Goal: Information Seeking & Learning: Find specific fact

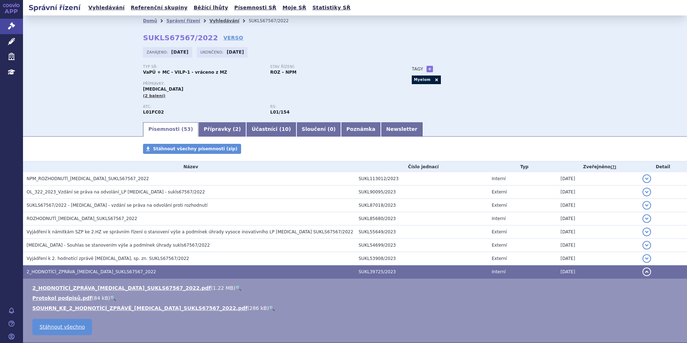
click at [210, 22] on link "Vyhledávání" at bounding box center [225, 20] width 30 height 5
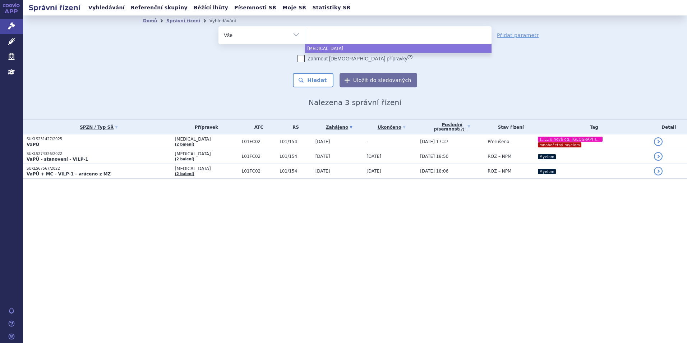
click at [332, 34] on ul at bounding box center [398, 33] width 187 height 15
click at [305, 34] on select "sarclisa" at bounding box center [305, 35] width 0 height 18
select select "sarclisa"
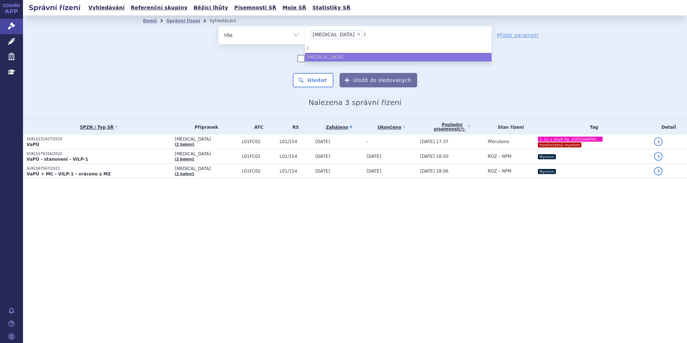
type input "li"
type input "lib"
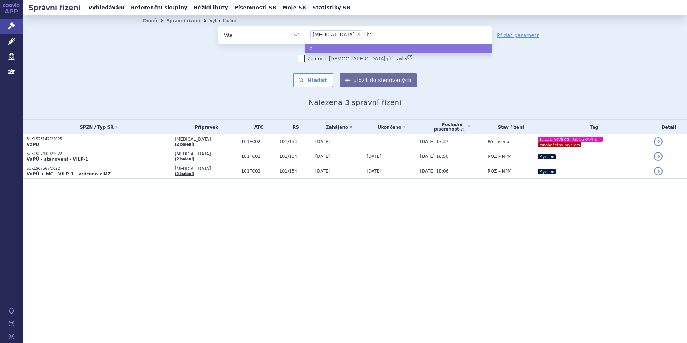
type input "libro"
type input "librox"
type input "libroxa"
type input "libroxar"
click at [357, 36] on span "×" at bounding box center [359, 34] width 4 height 4
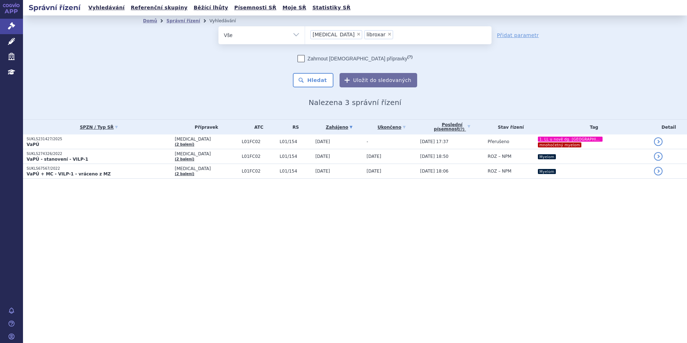
click at [305, 36] on select "sarclisa libroxar" at bounding box center [305, 35] width 0 height 18
select select "libroxar"
click at [327, 77] on button "Hledat" at bounding box center [313, 80] width 41 height 14
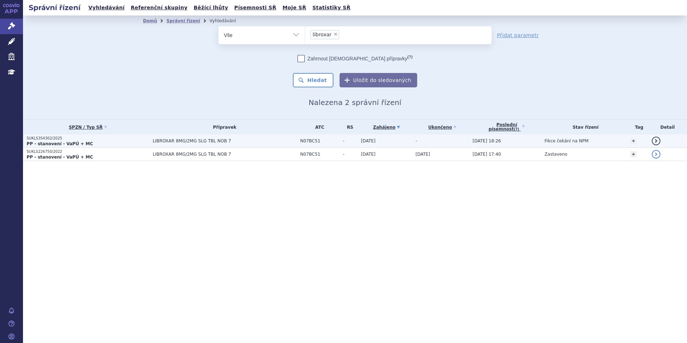
click at [119, 139] on p "SUKLS354302/2025" at bounding box center [88, 138] width 123 height 5
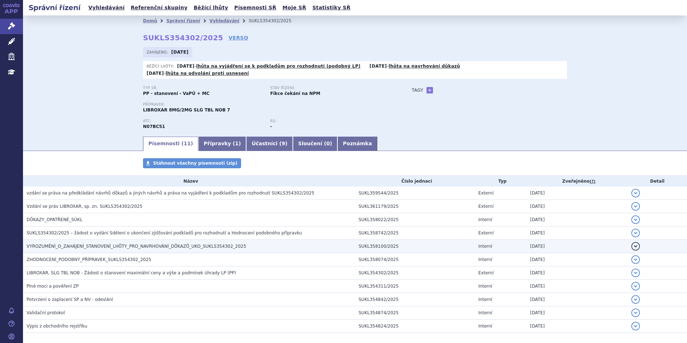
click at [140, 244] on span "VYROZUMĚNÍ_O_ZAHÁJENÍ_STANOVENÍ_LHŮTY_PRO_NAVRHOVÁNÍ_DŮKAZŮ_UKO_SUKLS354302_2025" at bounding box center [137, 246] width 220 height 5
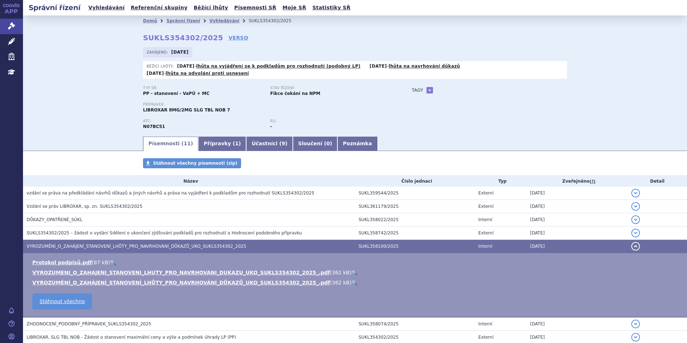
click at [352, 270] on link "🔍" at bounding box center [355, 273] width 6 height 6
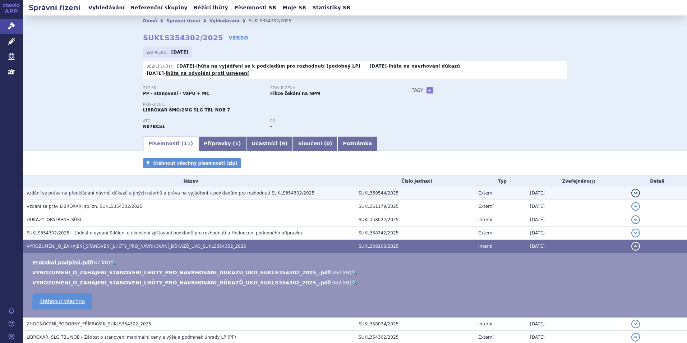
click at [129, 191] on span "vzdání se práva na předkládání návrhů důkazů a jiných návrhů a práva na vyjádře…" at bounding box center [171, 193] width 288 height 5
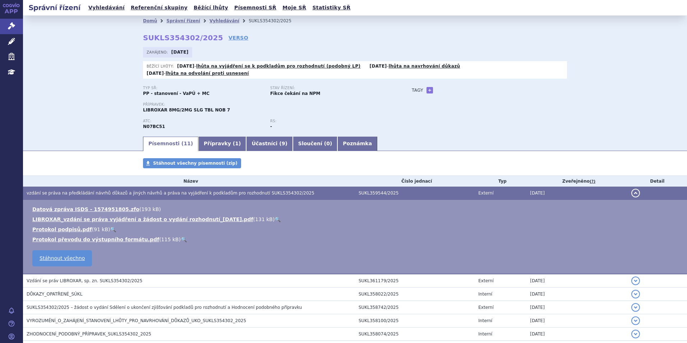
click at [275, 216] on link "🔍" at bounding box center [278, 219] width 6 height 6
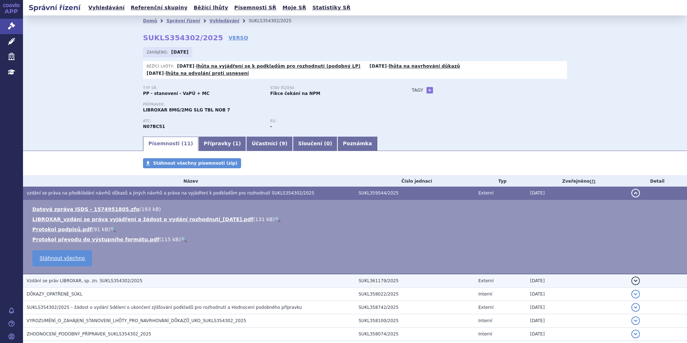
click at [86, 278] on span "Vzdání se práv LIBROXAR, sp. zn. SUKLS354302/2025" at bounding box center [85, 280] width 116 height 5
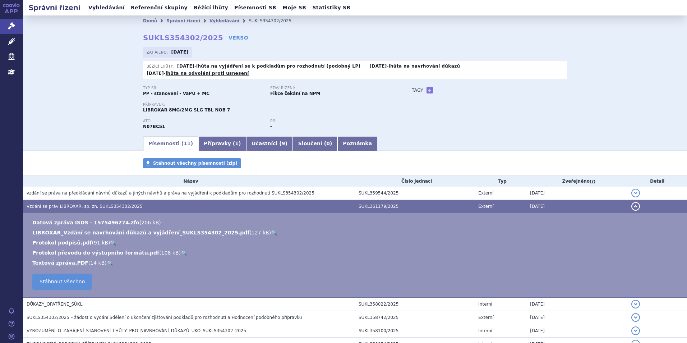
click at [271, 230] on link "🔍" at bounding box center [274, 233] width 6 height 6
